Goal: Find specific page/section: Find specific page/section

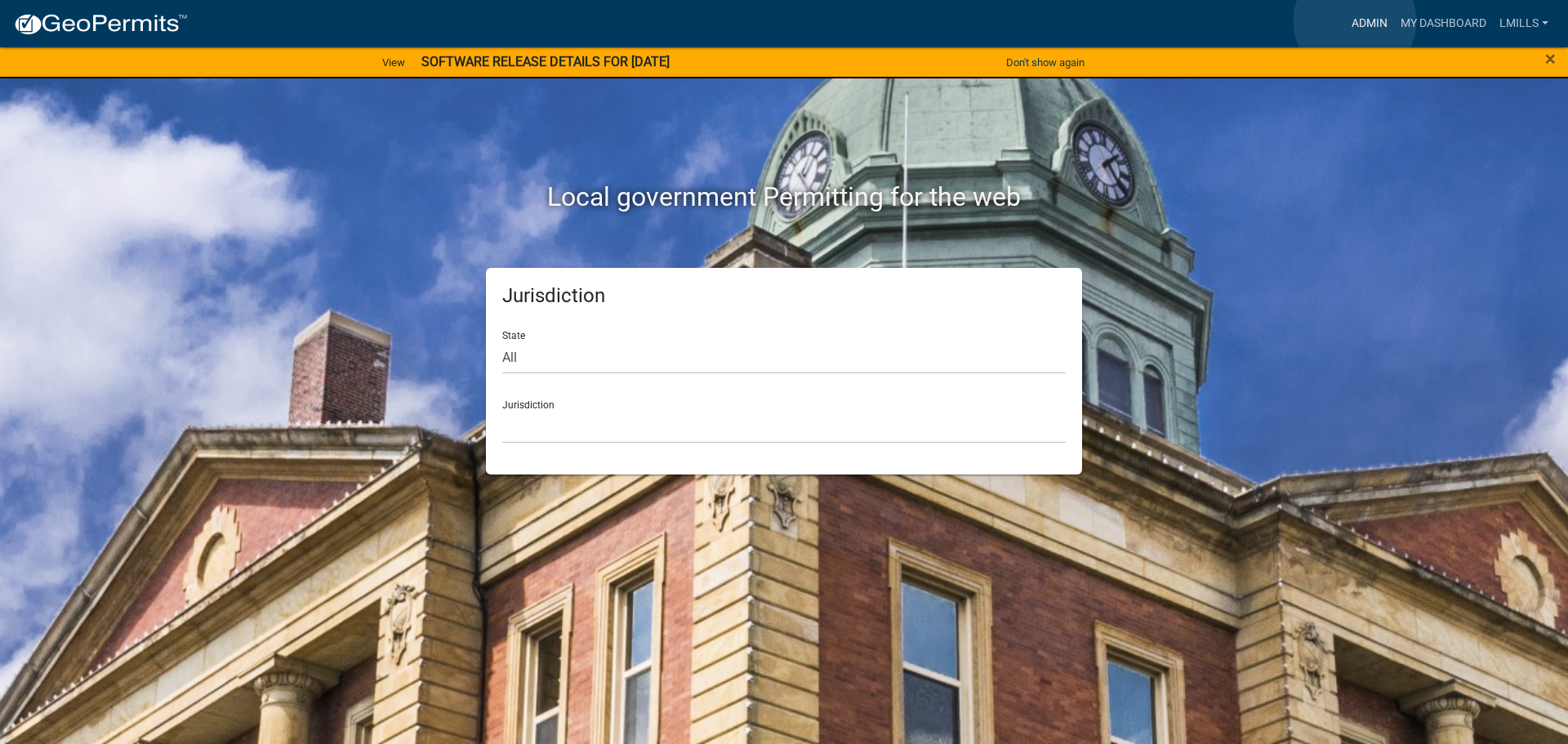
click at [1356, 21] on link "Admin" at bounding box center [1370, 23] width 49 height 31
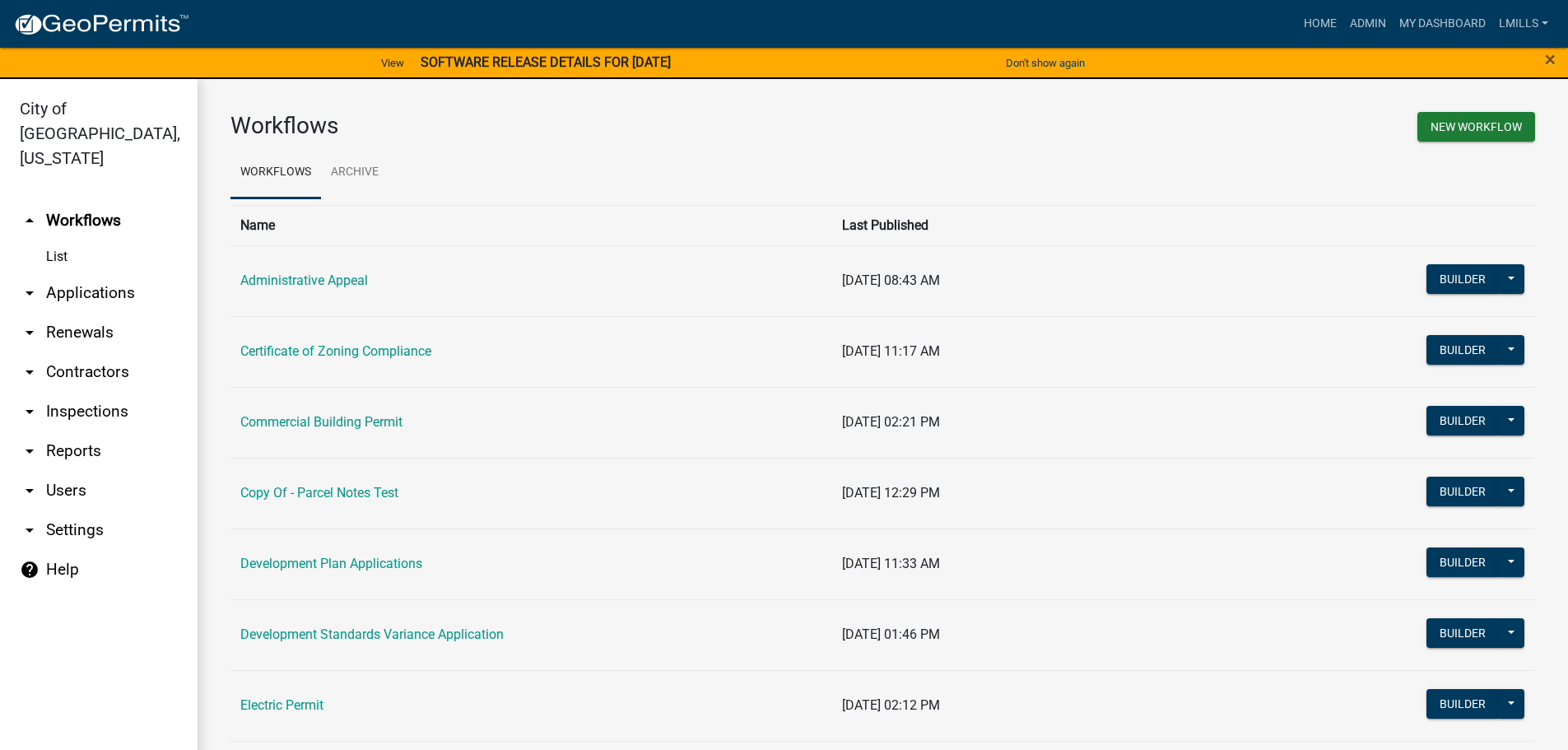
click at [101, 392] on link "arrow_drop_down Inspections" at bounding box center [99, 412] width 197 height 40
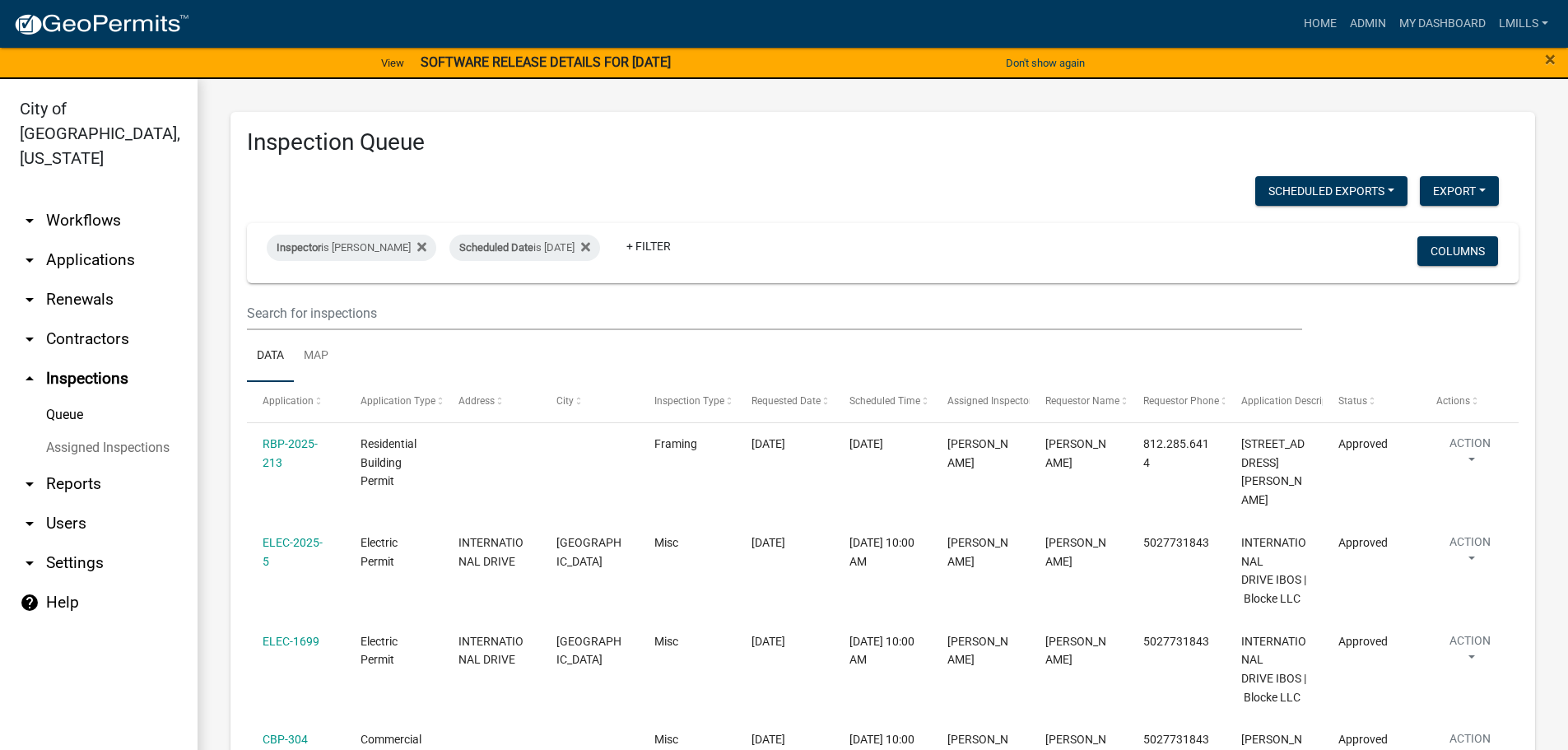
click at [78, 464] on link "arrow_drop_down Reports" at bounding box center [99, 484] width 197 height 40
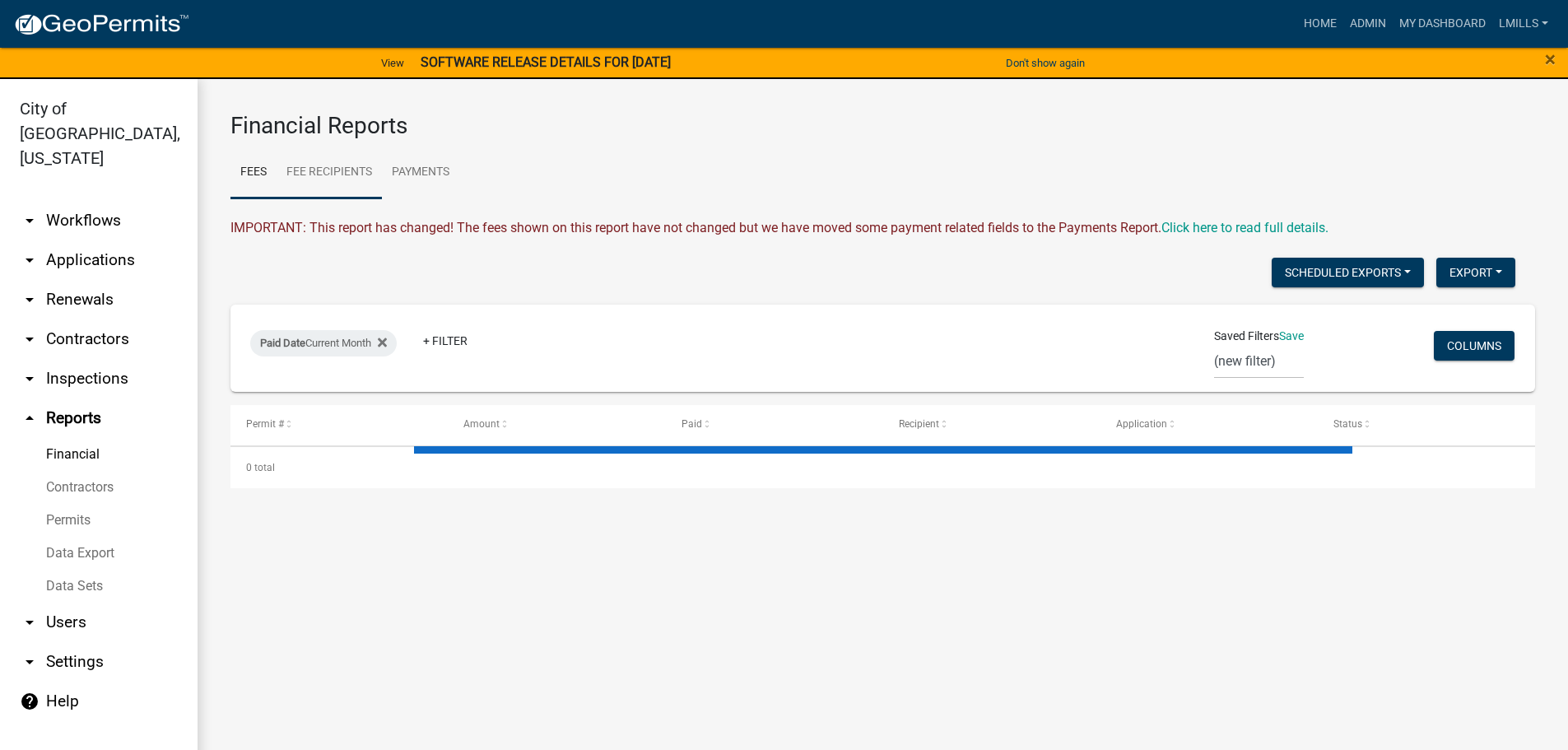
click at [360, 177] on link "Fee Recipients" at bounding box center [330, 172] width 106 height 53
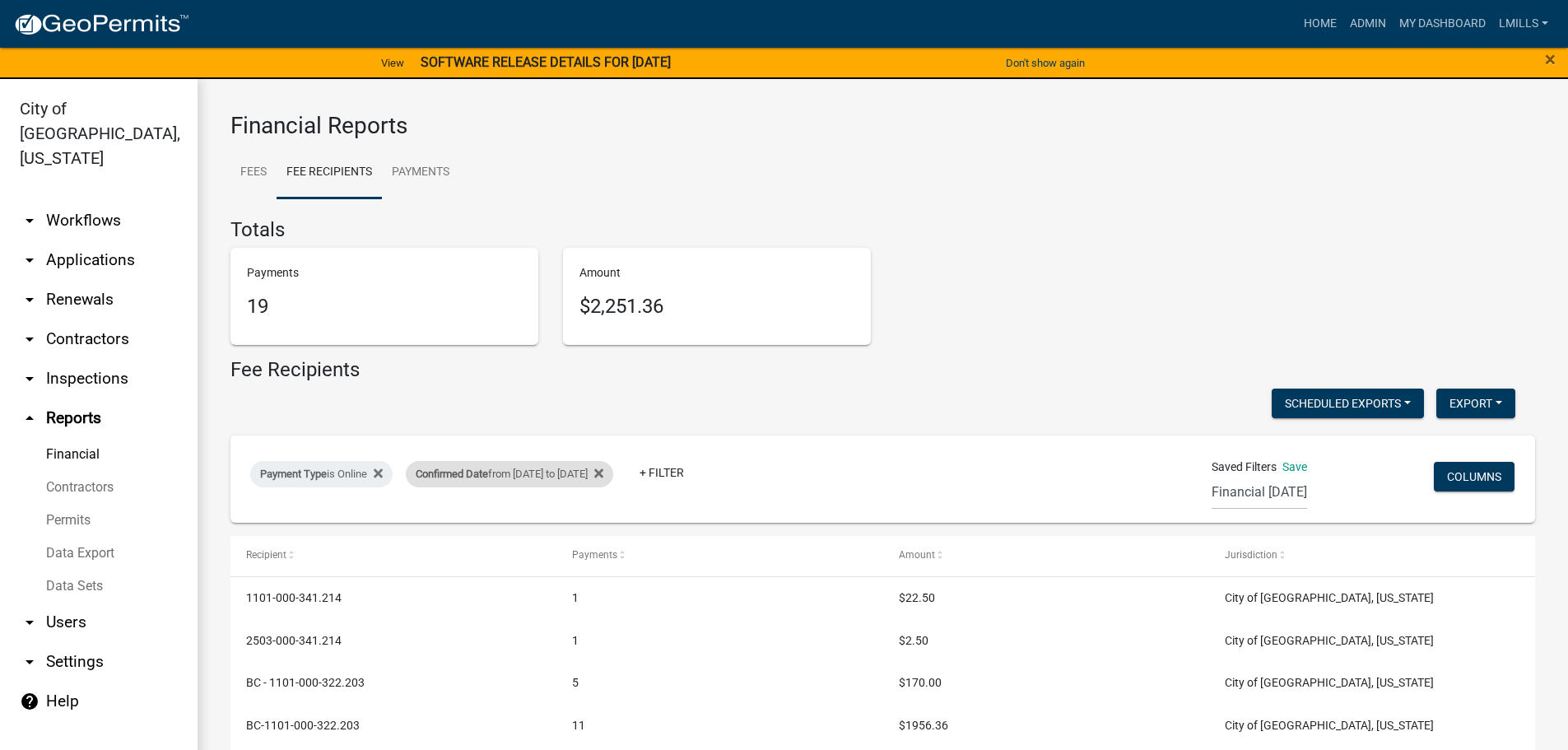
click at [549, 468] on div "Confirmed Date from [DATE] to [DATE]" at bounding box center [510, 474] width 207 height 26
select select "custom"
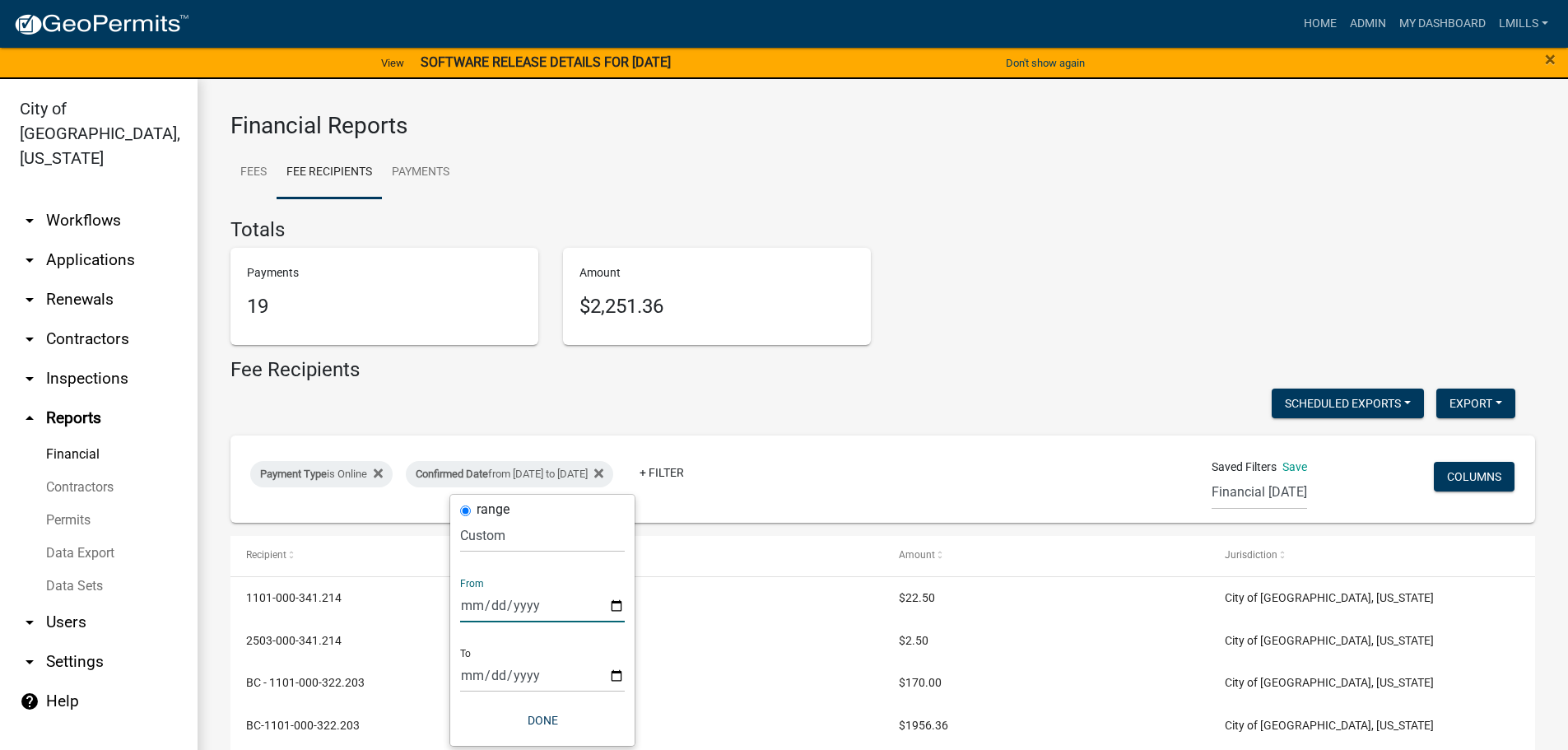
click at [620, 611] on input "[DATE]" at bounding box center [542, 606] width 164 height 34
type input "[DATE]"
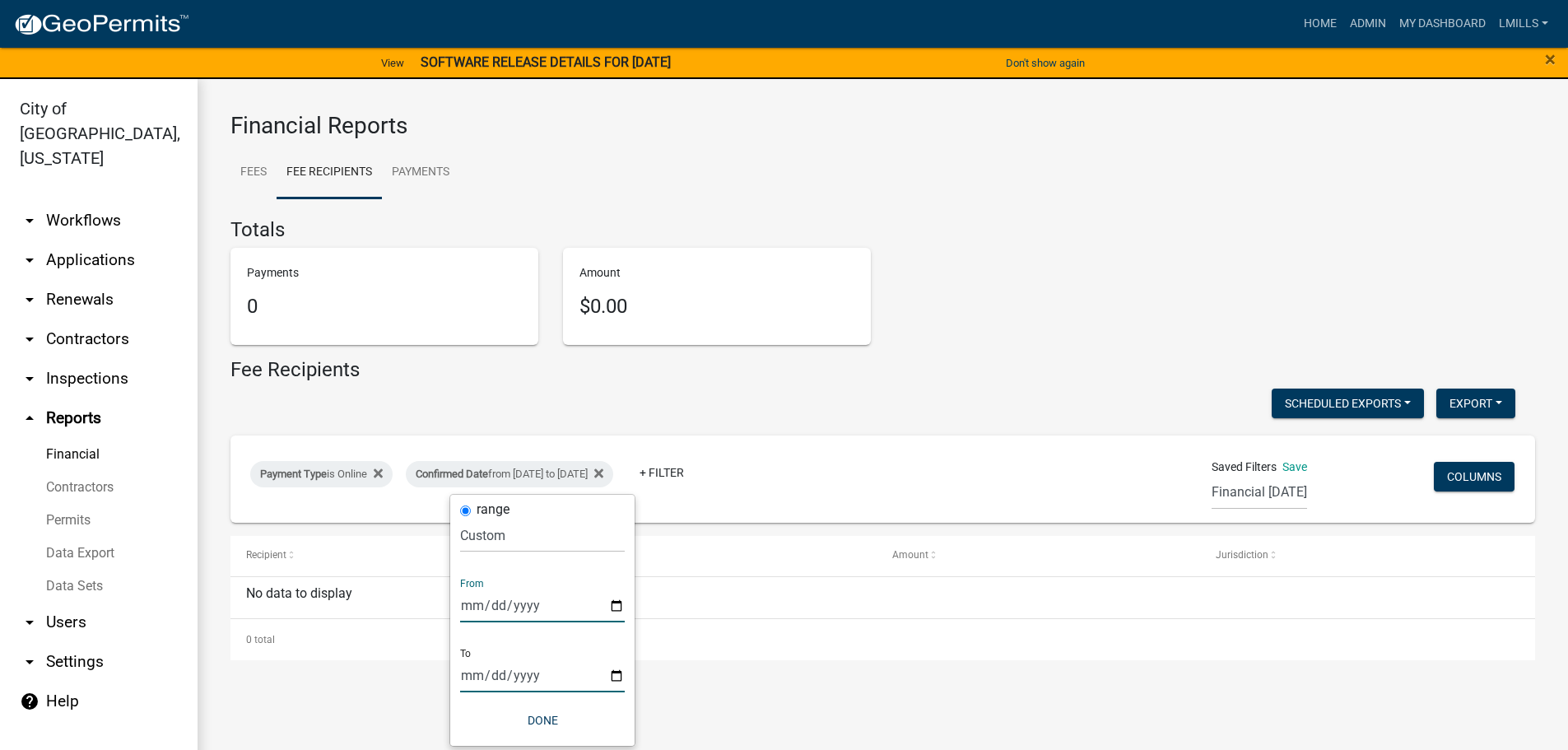
click at [620, 674] on input "[DATE]" at bounding box center [542, 675] width 164 height 34
type input "[DATE]"
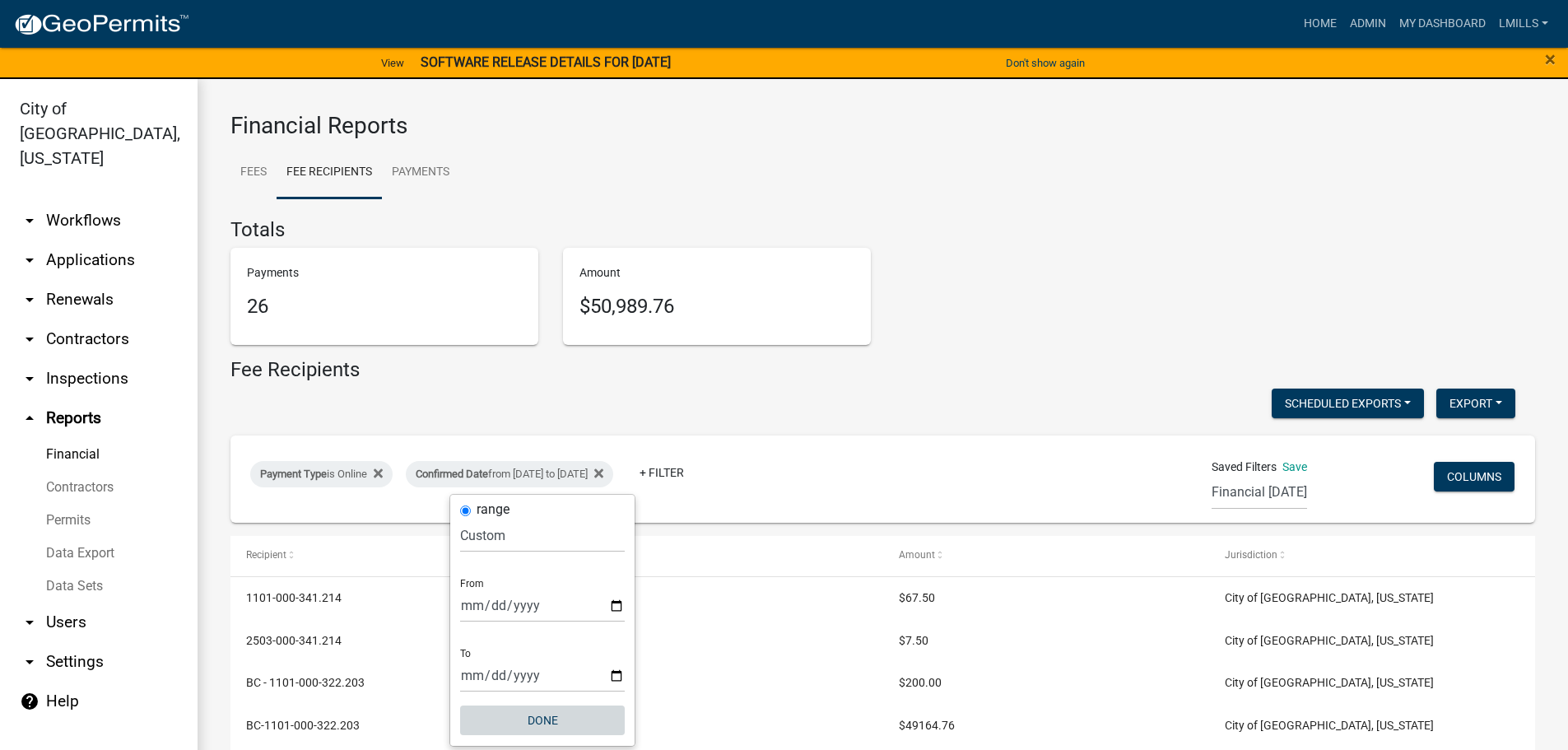
click at [552, 718] on button "Done" at bounding box center [542, 721] width 164 height 30
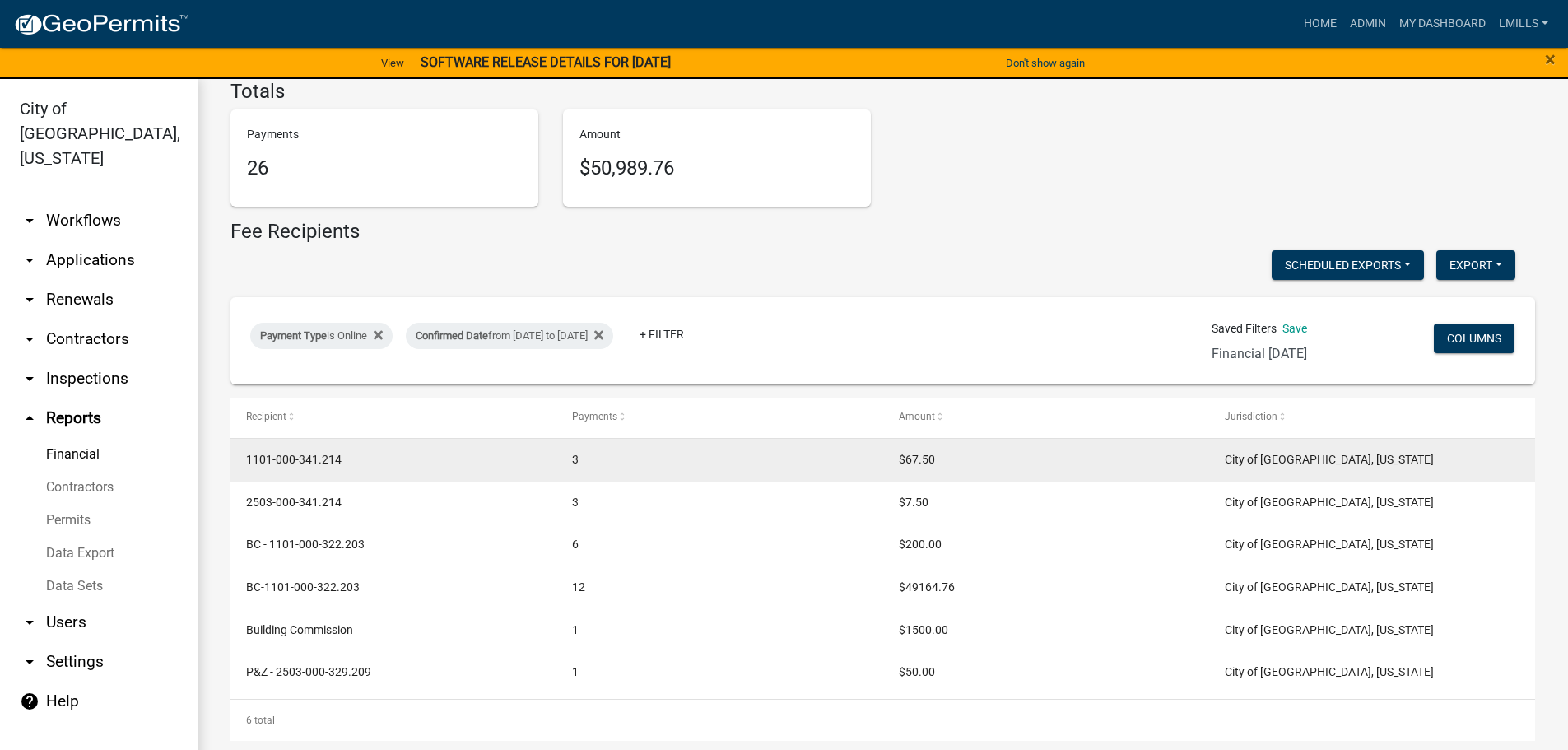
scroll to position [142, 0]
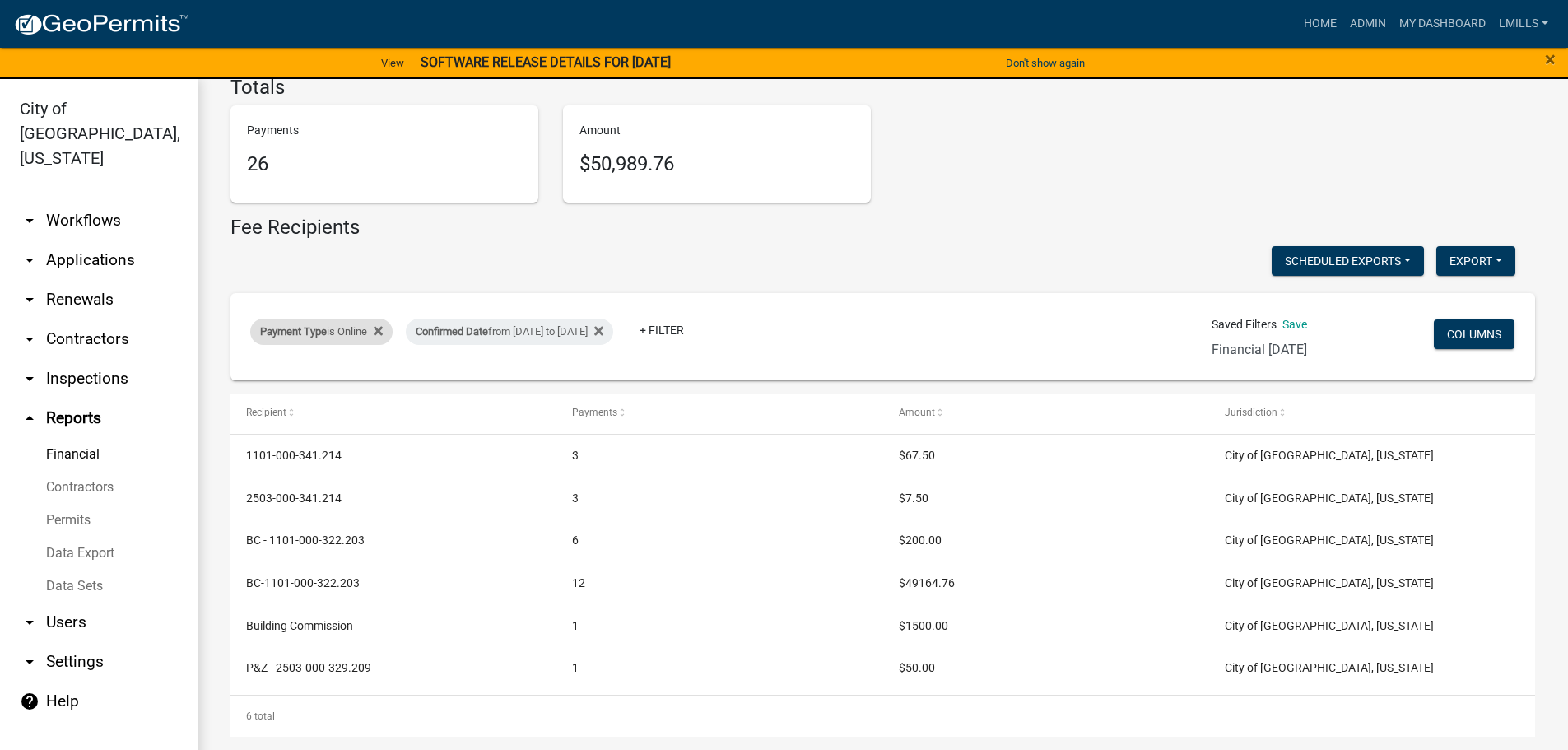
click at [358, 331] on div "Payment Type is Online" at bounding box center [321, 332] width 142 height 26
click at [341, 397] on select "Select an option Online CreditCardPOS Check Cash" at bounding box center [323, 393] width 164 height 34
select select "Check"
click at [241, 376] on select "Select an option Online CreditCardPOS Check Cash" at bounding box center [323, 393] width 164 height 34
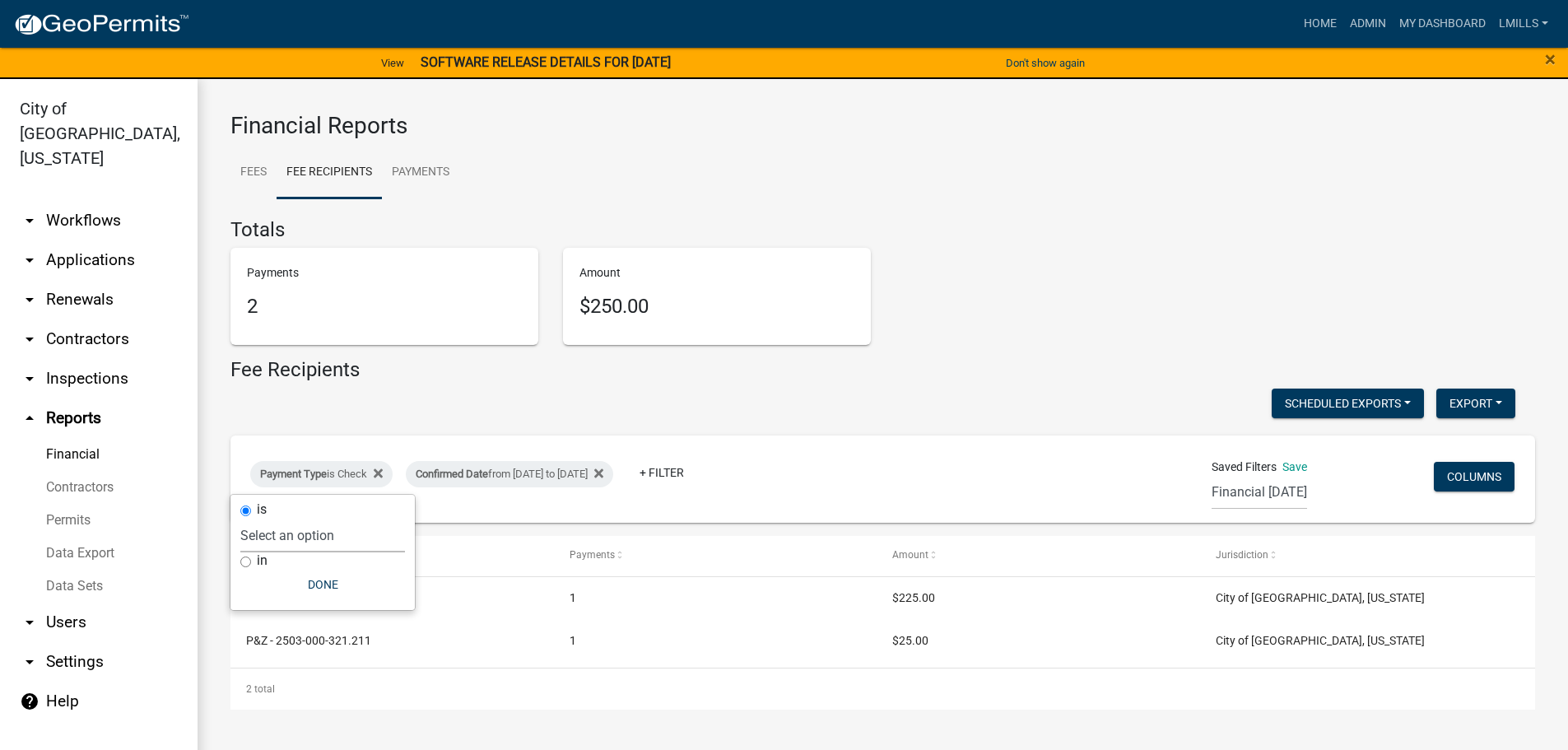
scroll to position [0, 0]
click at [333, 590] on button "Done" at bounding box center [322, 585] width 164 height 30
click at [338, 475] on div "Payment Type is Check" at bounding box center [321, 474] width 142 height 26
click at [322, 534] on select "Select an option Online CreditCardPOS Check Cash" at bounding box center [322, 536] width 164 height 34
select select "Cash"
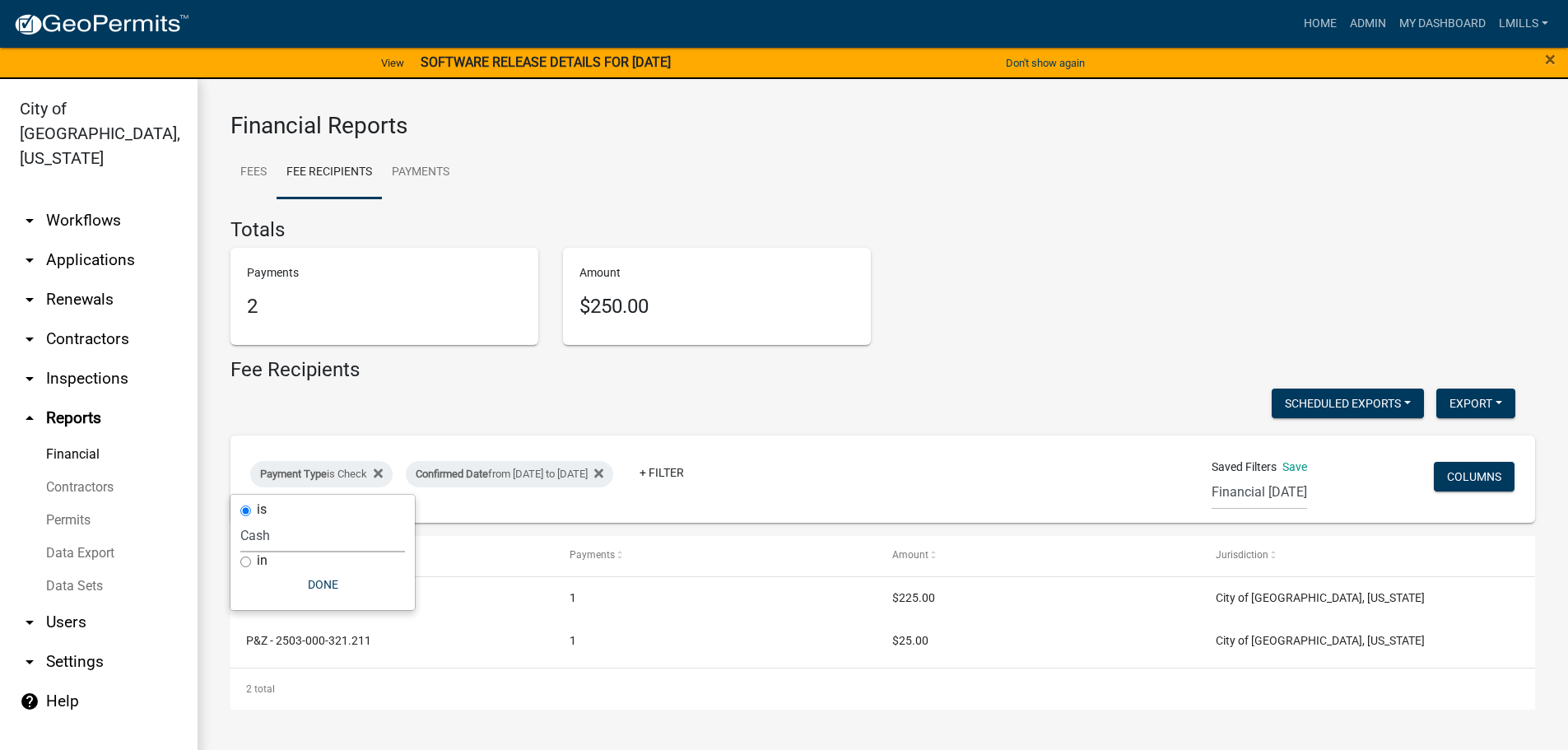
click at [240, 519] on select "Select an option Online CreditCardPOS Check Cash" at bounding box center [322, 536] width 164 height 34
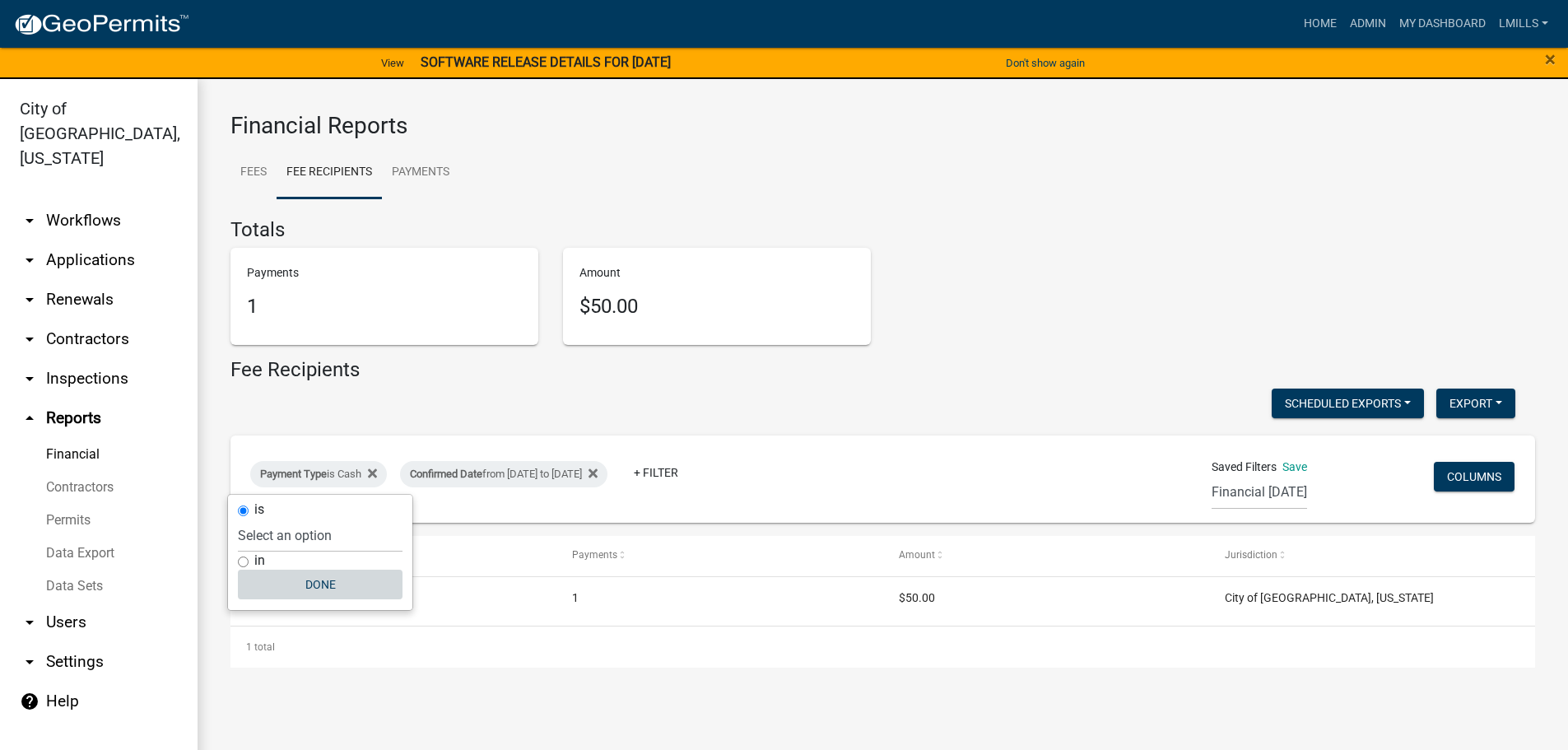
click at [318, 586] on button "Done" at bounding box center [320, 585] width 164 height 30
click at [349, 467] on div "Payment Type is Cash" at bounding box center [318, 474] width 136 height 26
click at [323, 540] on select "Select an option Online CreditCardPOS Check Cash" at bounding box center [320, 536] width 164 height 34
select select "Online"
click at [241, 519] on select "Select an option Online CreditCardPOS Check Cash" at bounding box center [320, 536] width 164 height 34
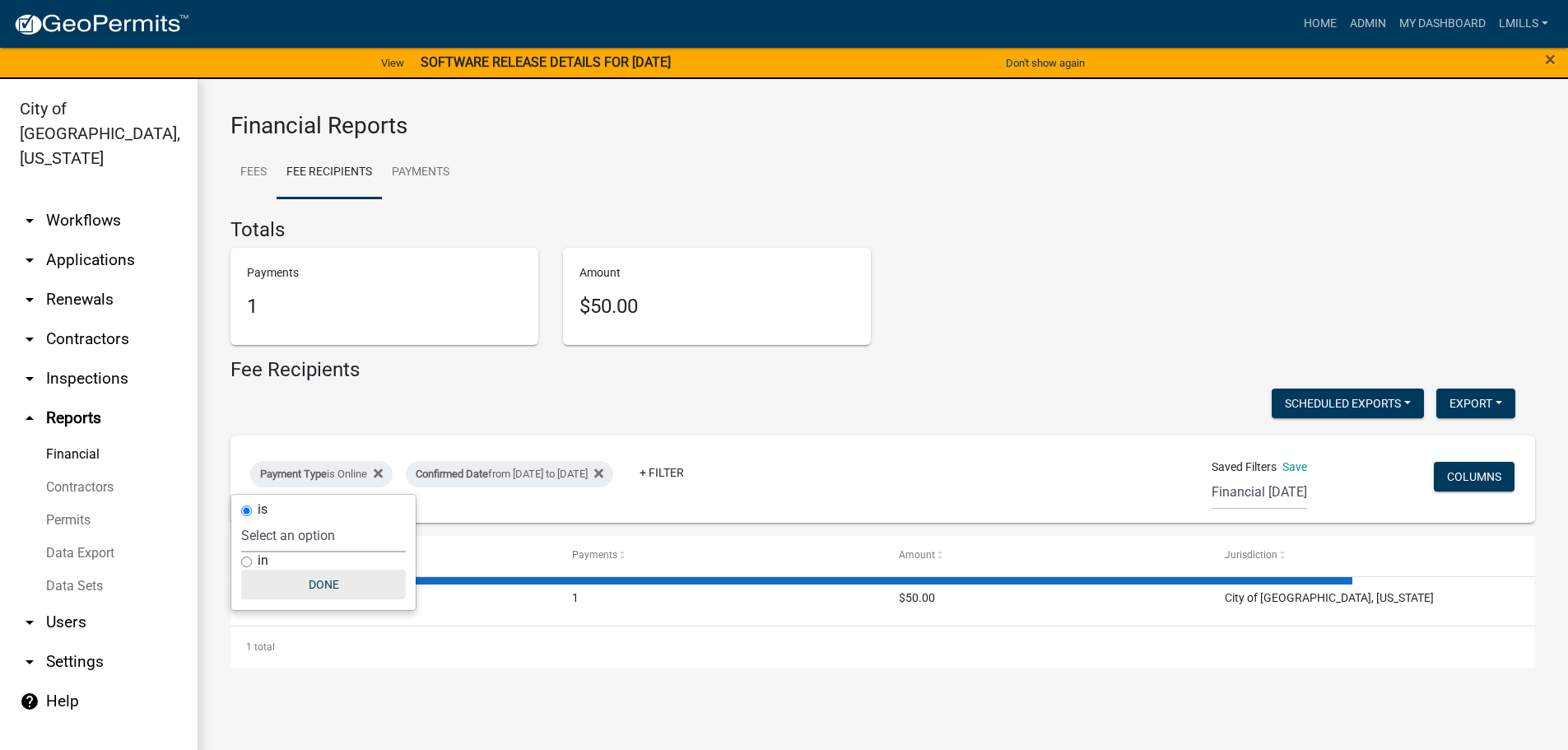
click at [321, 584] on button "Done" at bounding box center [323, 585] width 164 height 30
